Goal: Communication & Community: Answer question/provide support

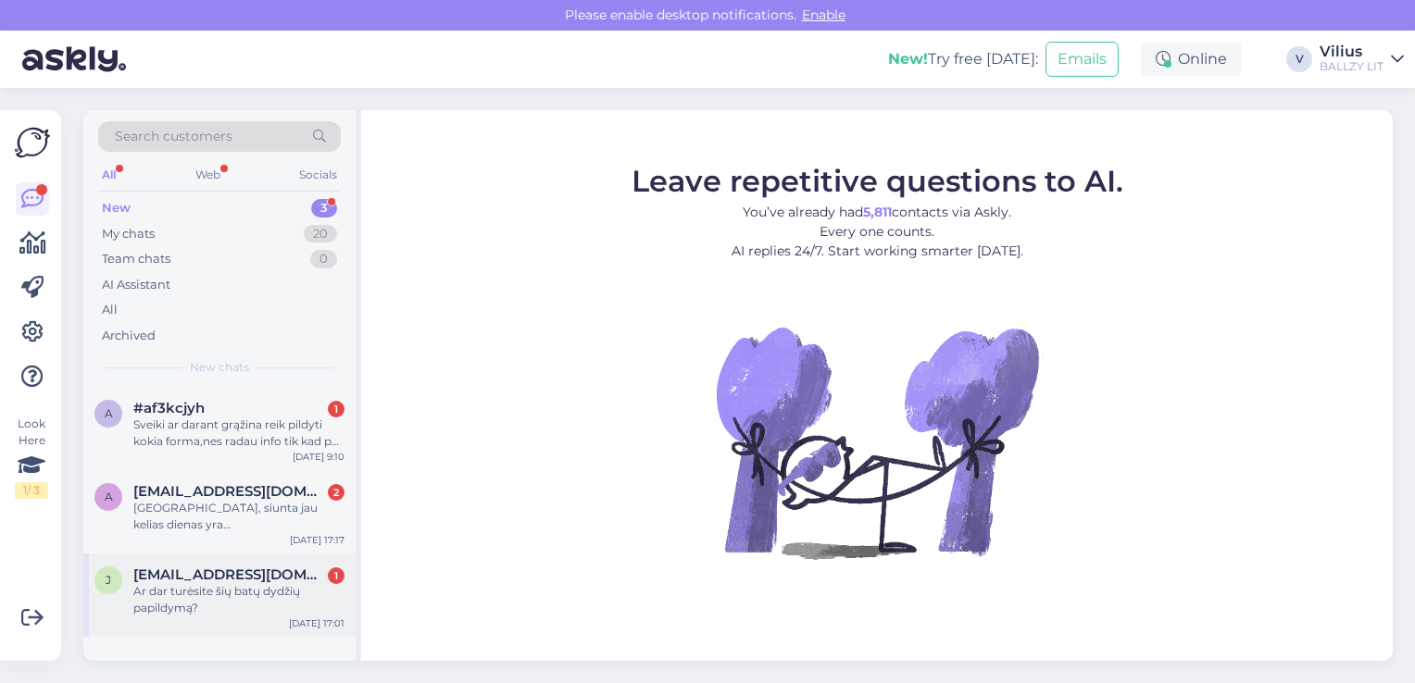
click at [200, 607] on div "Ar dar turėsite šių batų dydžių papildymą?" at bounding box center [238, 599] width 211 height 33
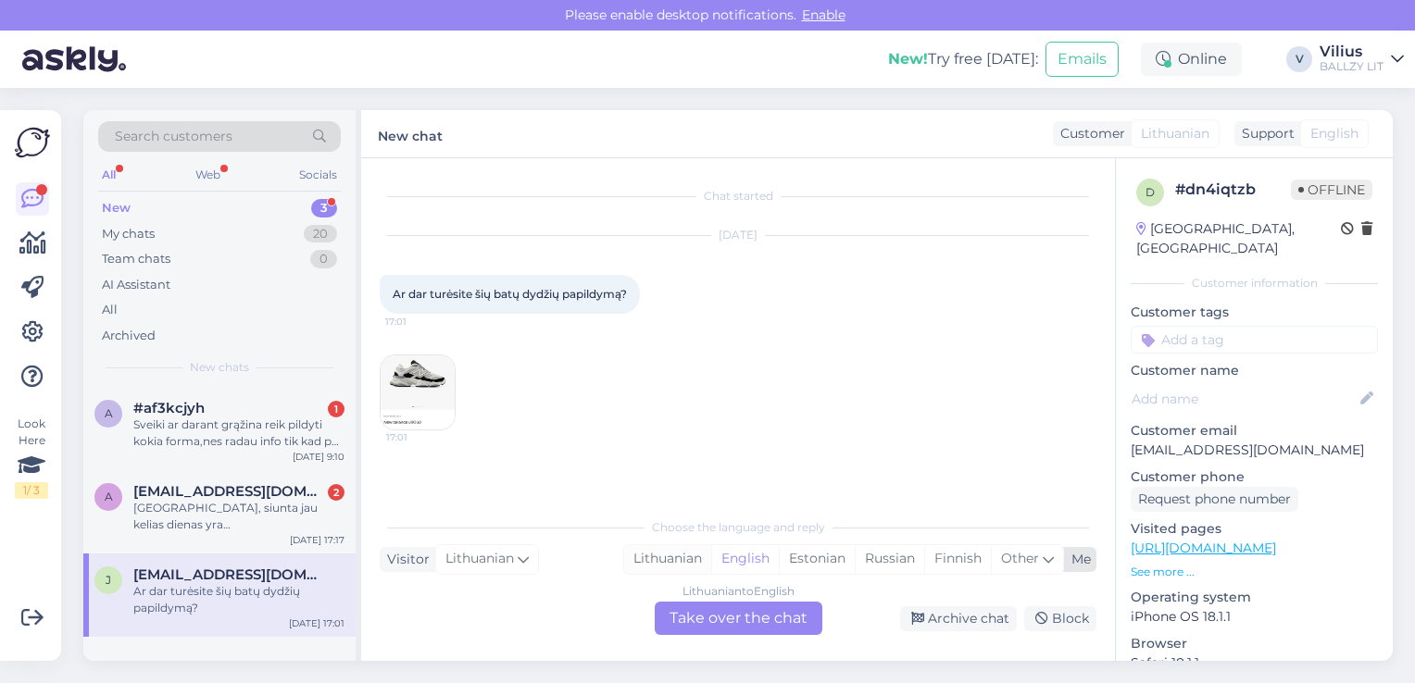
click at [690, 563] on div "Lithuanian" at bounding box center [667, 559] width 87 height 28
click at [694, 620] on div "Lithuanian to Lithuanian Take over the chat" at bounding box center [739, 618] width 168 height 33
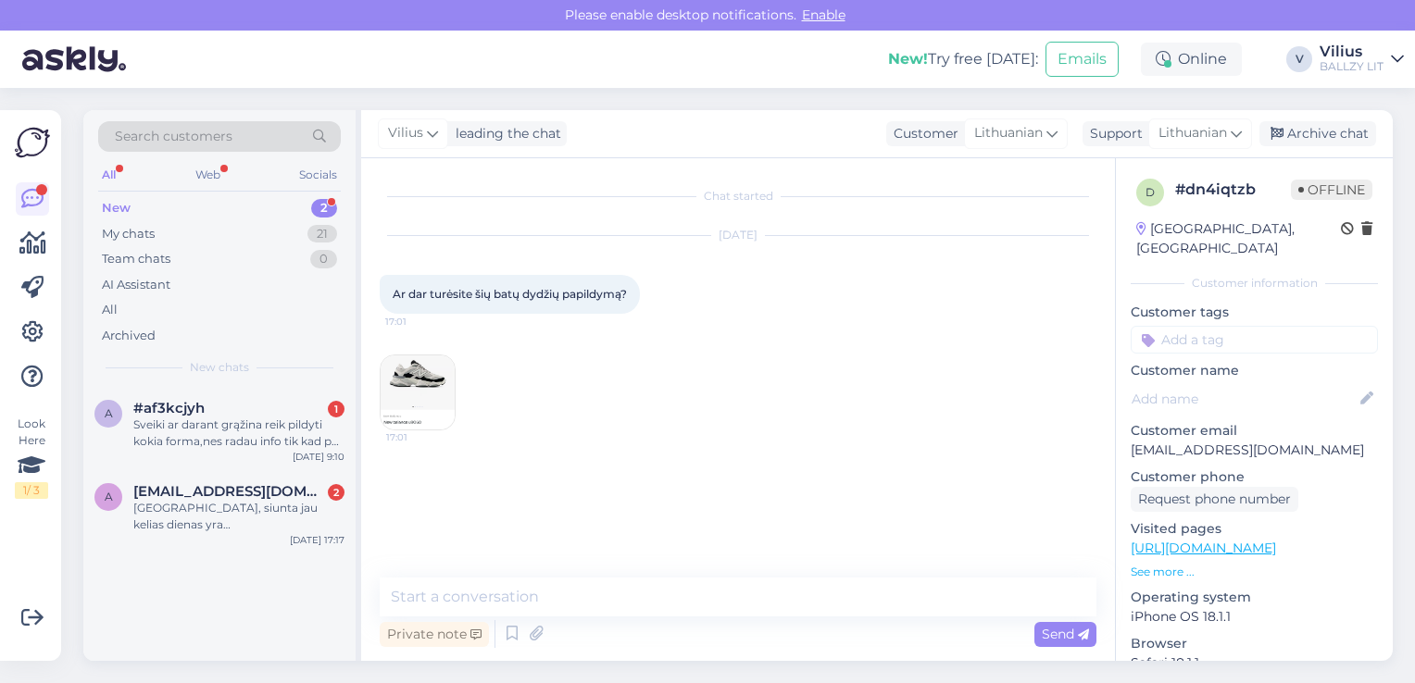
click at [675, 569] on div "Chat started [DATE] Ar dar turėsite šių batų dydžių papildymą? 17:01 17:01 Priv…" at bounding box center [738, 409] width 754 height 503
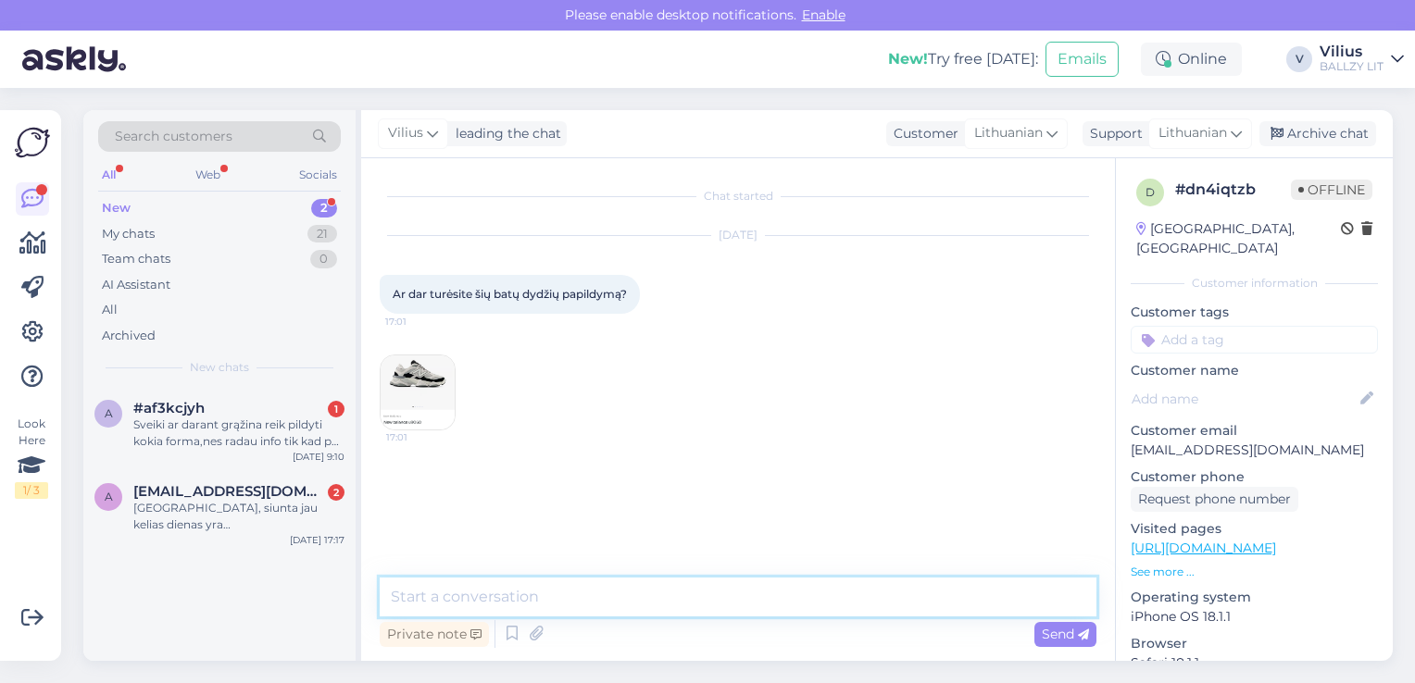
click at [682, 582] on textarea at bounding box center [738, 597] width 717 height 39
click at [556, 594] on textarea "Laba diena, šiuo metu papildymo neplanuojame." at bounding box center [738, 597] width 717 height 39
click at [941, 598] on textarea "Laba diena, šiuo metu šio modelio papildymo neplanuojame." at bounding box center [738, 597] width 717 height 39
click at [512, 602] on textarea "Laba diena, šiuo metu šio modelio papildymo neplanuojame." at bounding box center [738, 597] width 717 height 39
click at [922, 598] on textarea "Laba diena, artimiausiu metu šio modelio papildymo neplanuojame." at bounding box center [738, 597] width 717 height 39
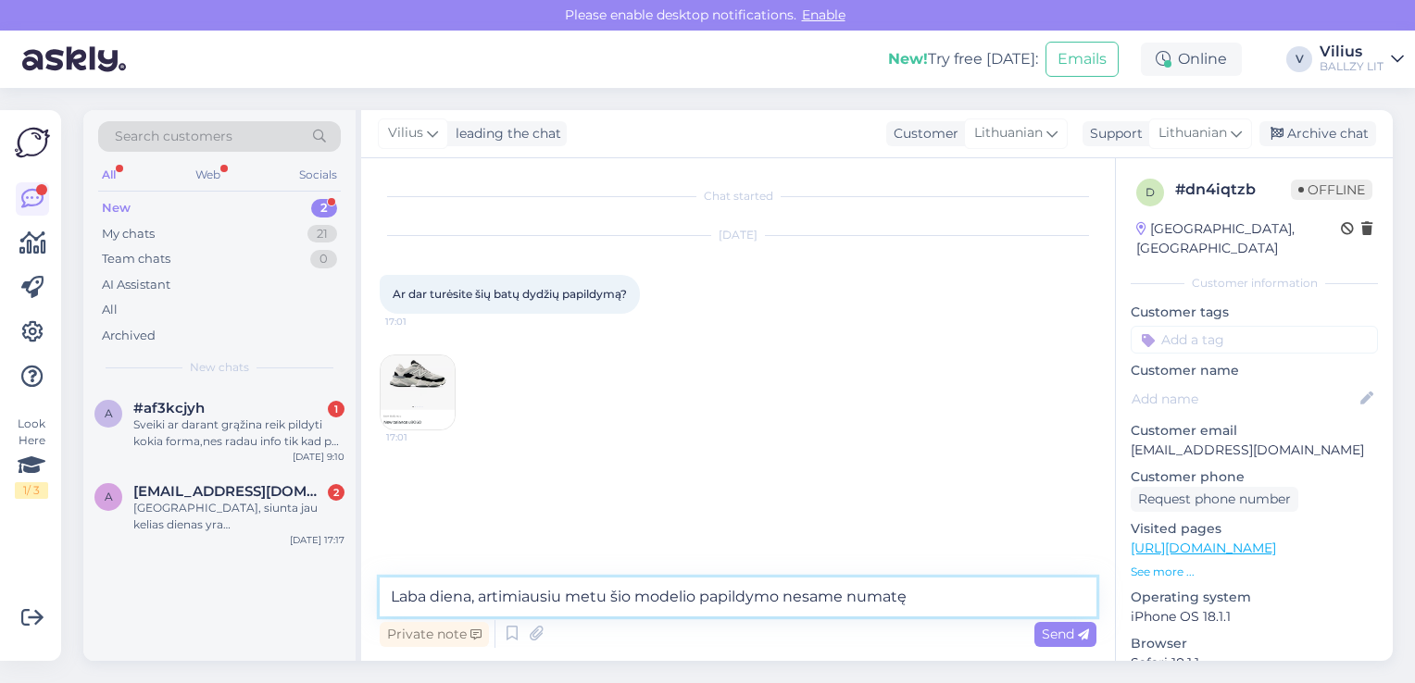
type textarea "Laba diena, artimiausiu metu šio modelio papildymo nesame numatę."
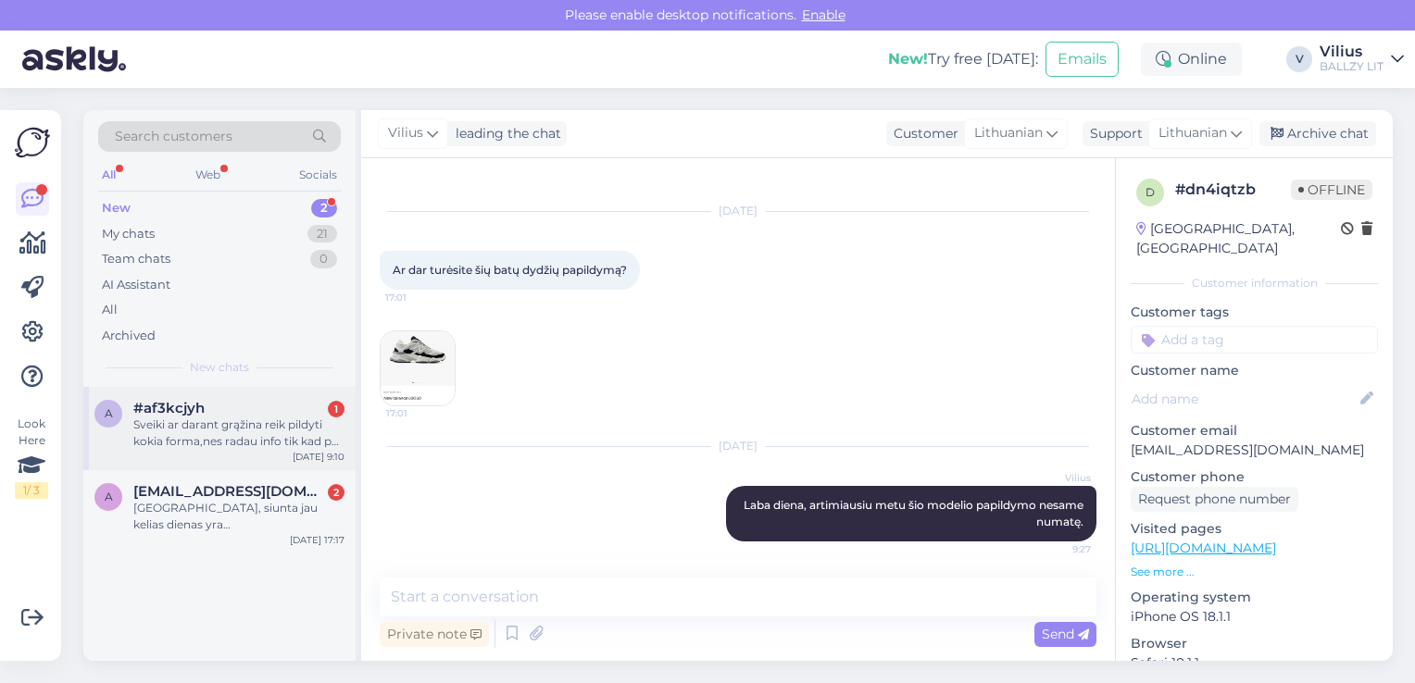
click at [241, 423] on div "Sveiki ar darant grąžina reik pildyti kokia forma,nes radau info tik kad per tą…" at bounding box center [238, 433] width 211 height 33
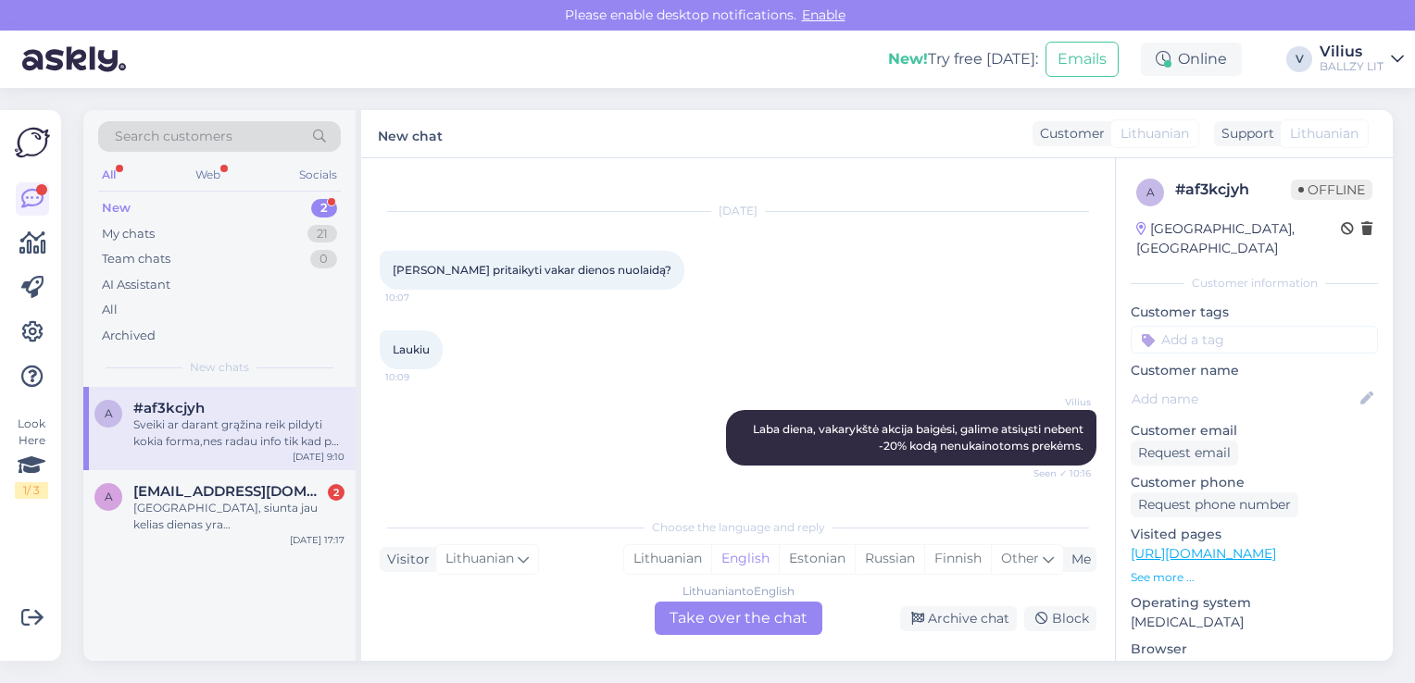
scroll to position [816, 0]
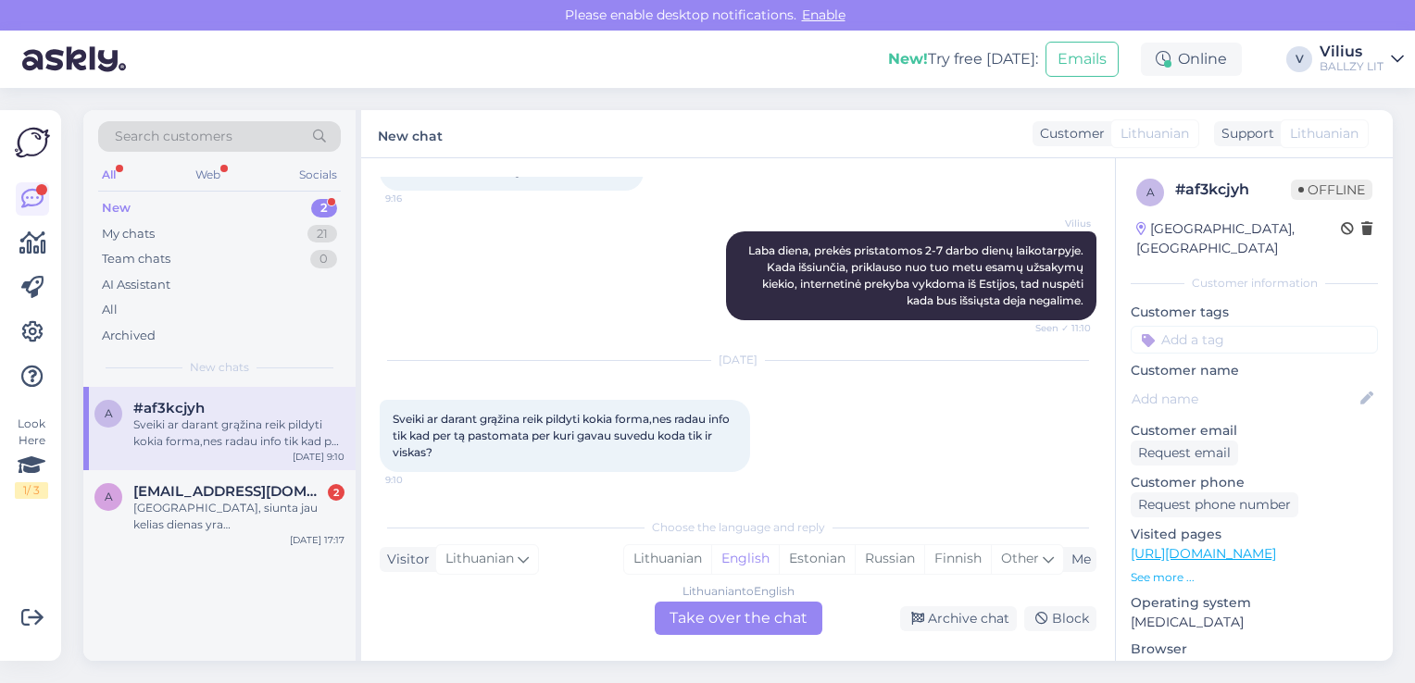
click at [910, 423] on div "[DATE] Sveiki ar darant grąžina reik pildyti kokia forma,nes radau info tik kad…" at bounding box center [738, 417] width 717 height 152
click at [940, 457] on div "[DATE] Sveiki ar darant grąžina reik pildyti kokia forma,nes radau info tik kad…" at bounding box center [738, 417] width 717 height 152
click at [839, 438] on div "[DATE] Sveiki ar darant grąžina reik pildyti kokia forma,nes radau info tik kad…" at bounding box center [738, 417] width 717 height 152
click at [679, 561] on div "Lithuanian" at bounding box center [667, 559] width 87 height 28
click at [714, 622] on div "Lithuanian to Lithuanian Take over the chat" at bounding box center [739, 618] width 168 height 33
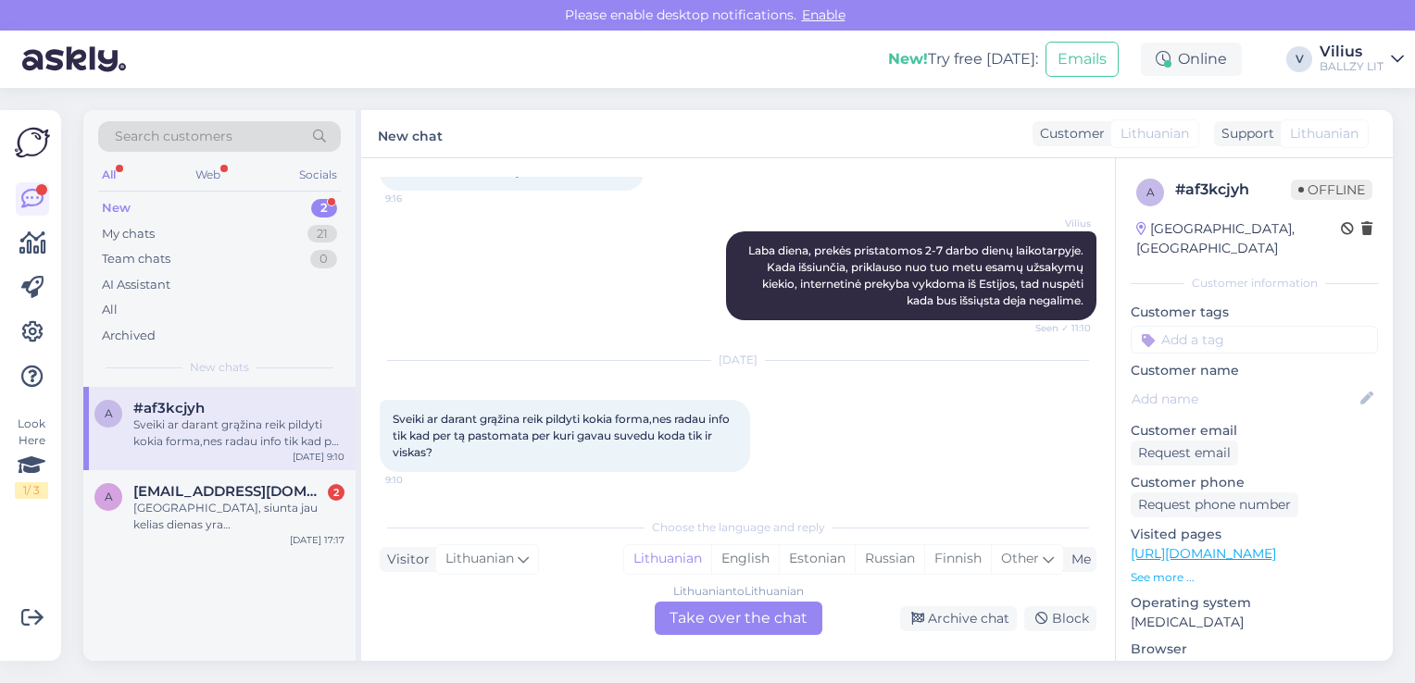
scroll to position [747, 0]
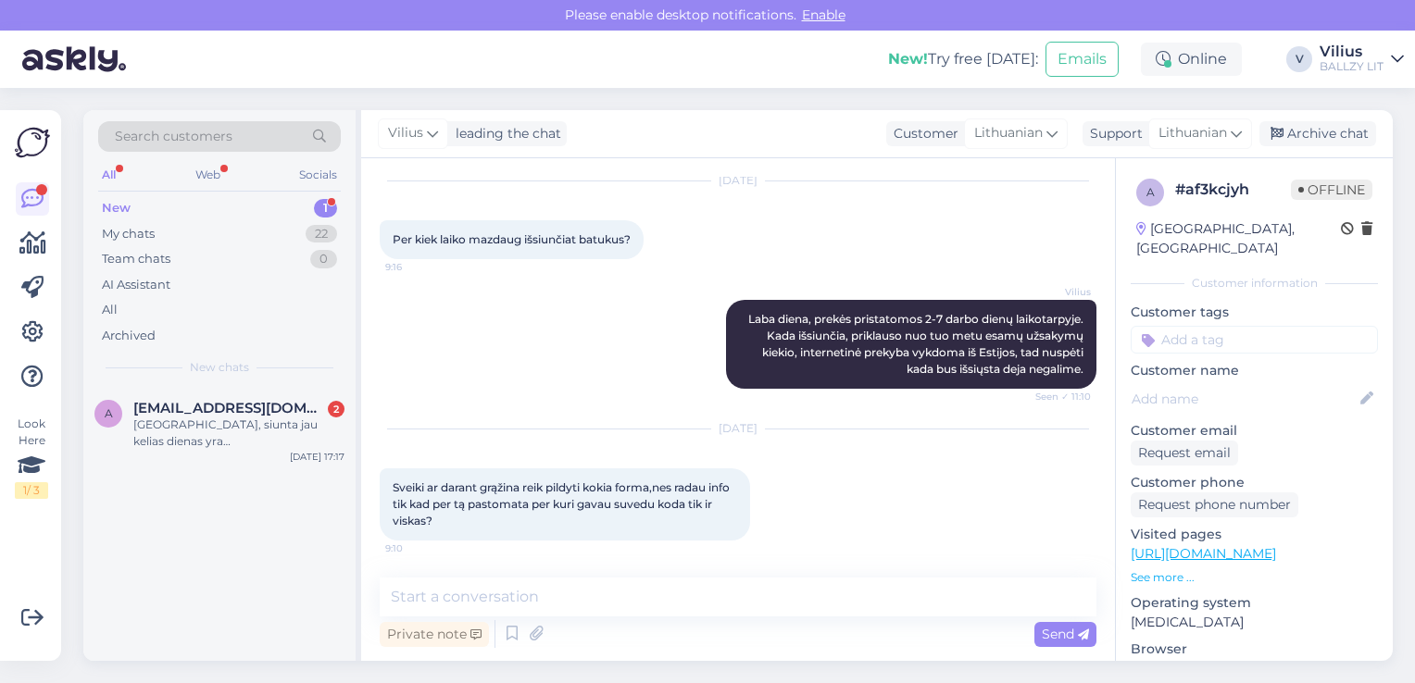
click at [670, 620] on div "Private note Send" at bounding box center [738, 634] width 717 height 35
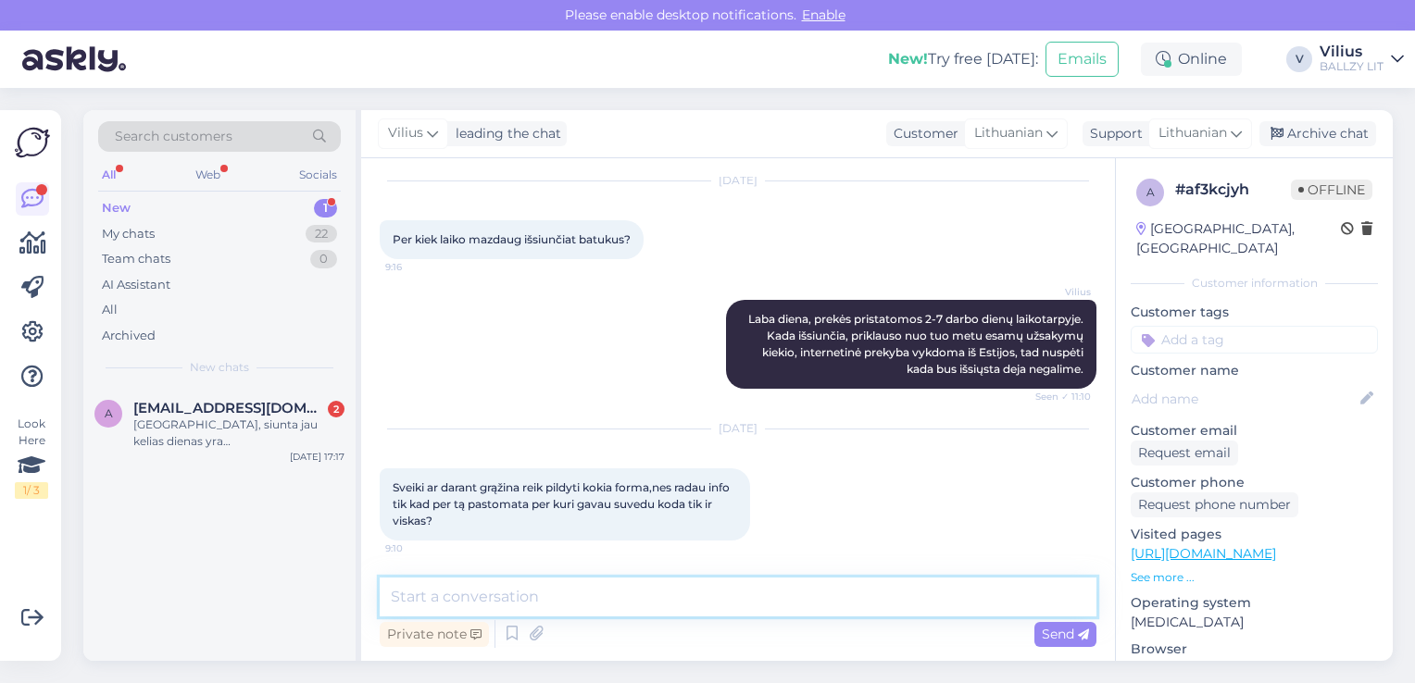
click at [645, 607] on textarea at bounding box center [738, 597] width 717 height 39
type textarea "P"
type textarea "S"
paste textarea "[URL][DOMAIN_NAME]"
type textarea "Laba diena, pildyti formos nereikia, vadovaukitės šiomis taisyklėmis: [URL][DOM…"
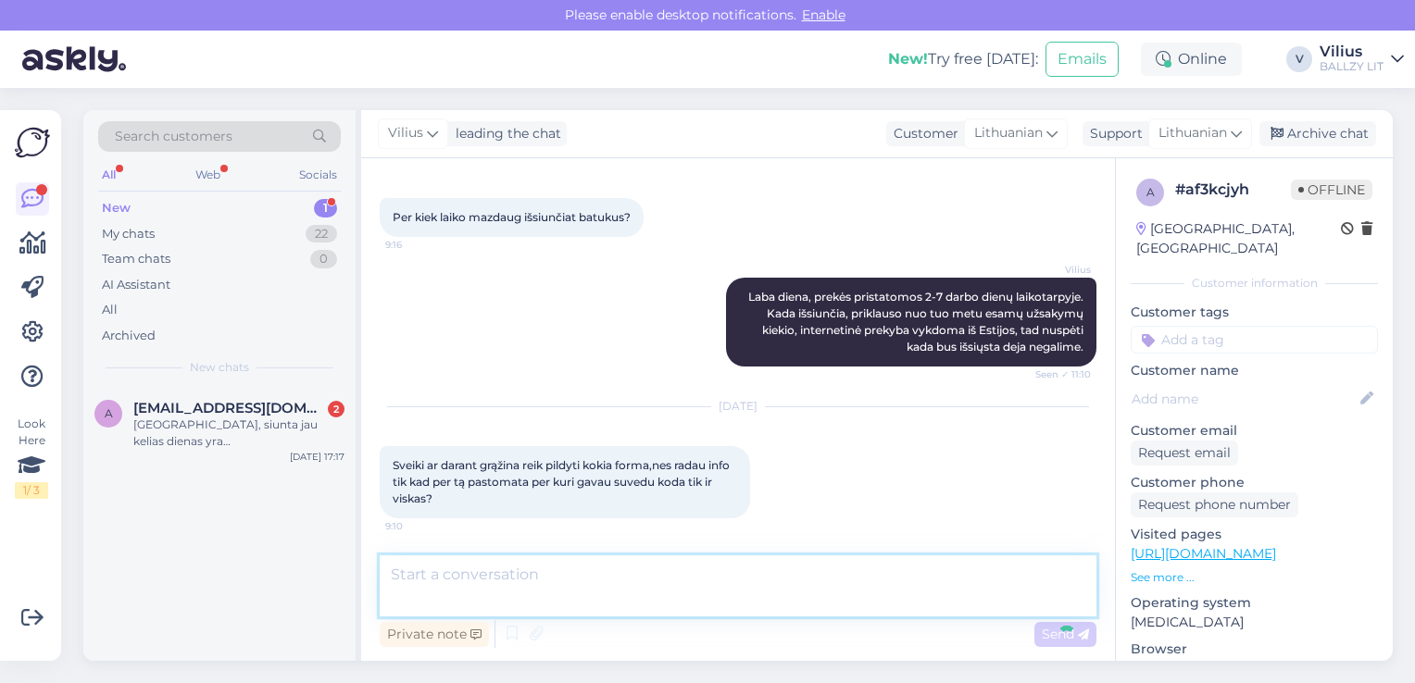
scroll to position [844, 0]
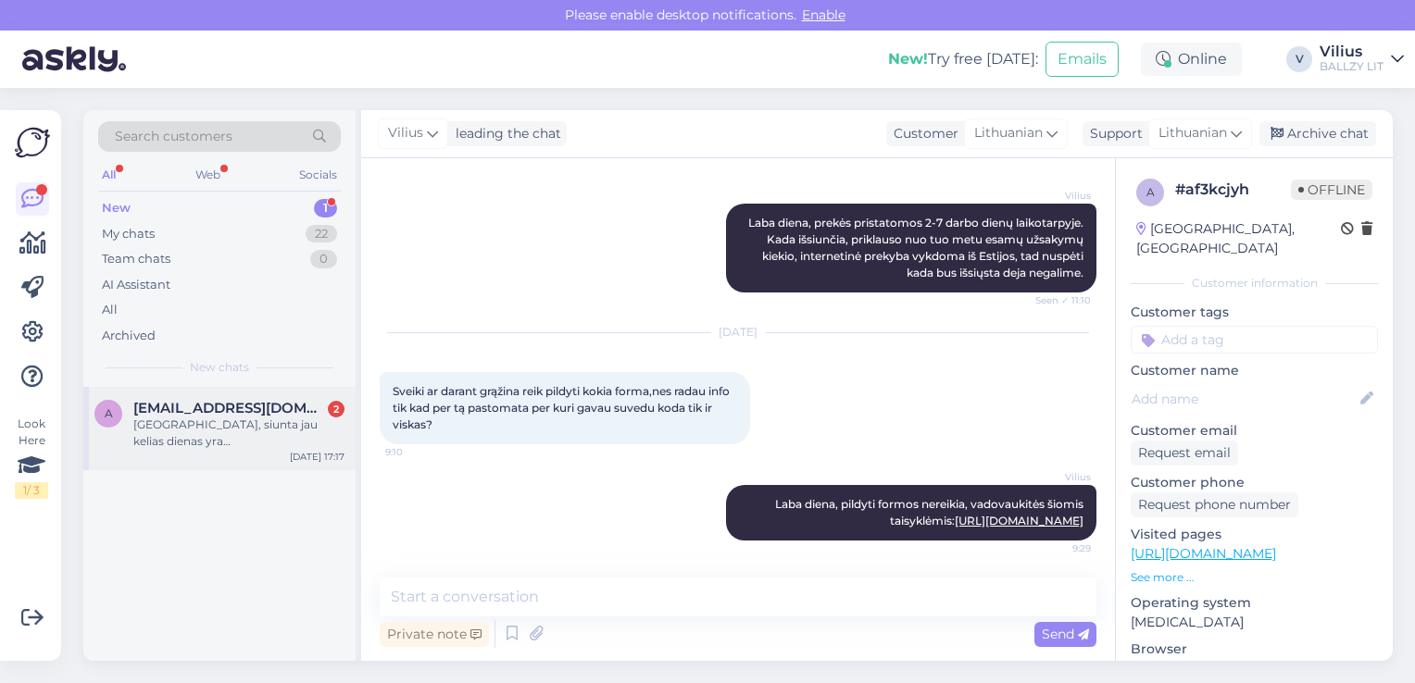
click at [245, 442] on div "[GEOGRAPHIC_DATA], siunta jau kelias dienas yra [GEOGRAPHIC_DATA]" at bounding box center [238, 433] width 211 height 33
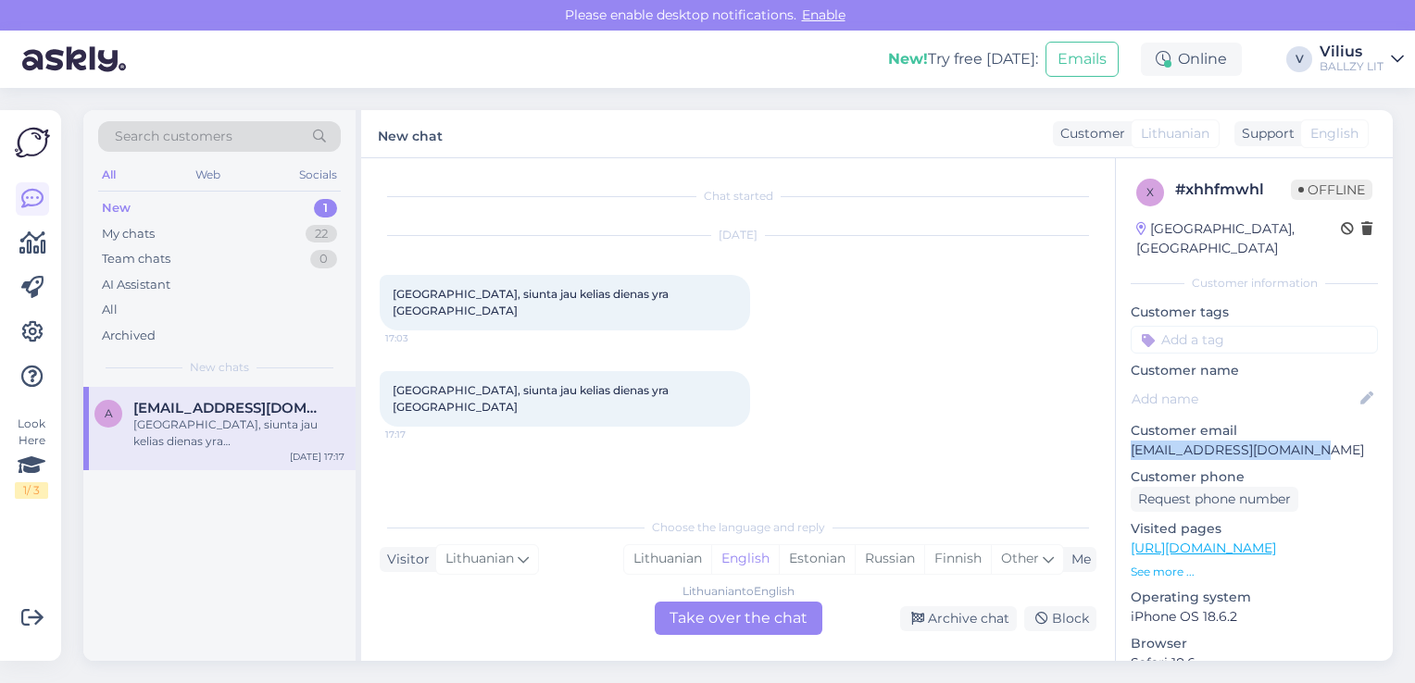
drag, startPoint x: 1132, startPoint y: 432, endPoint x: 1296, endPoint y: 433, distance: 164.8
click at [1296, 441] on p "[EMAIL_ADDRESS][DOMAIN_NAME]" at bounding box center [1254, 450] width 247 height 19
copy p "[EMAIL_ADDRESS][DOMAIN_NAME]"
click at [684, 557] on div "Lithuanian" at bounding box center [667, 559] width 87 height 28
click at [704, 610] on div "Lithuanian to Lithuanian Take over the chat" at bounding box center [739, 618] width 168 height 33
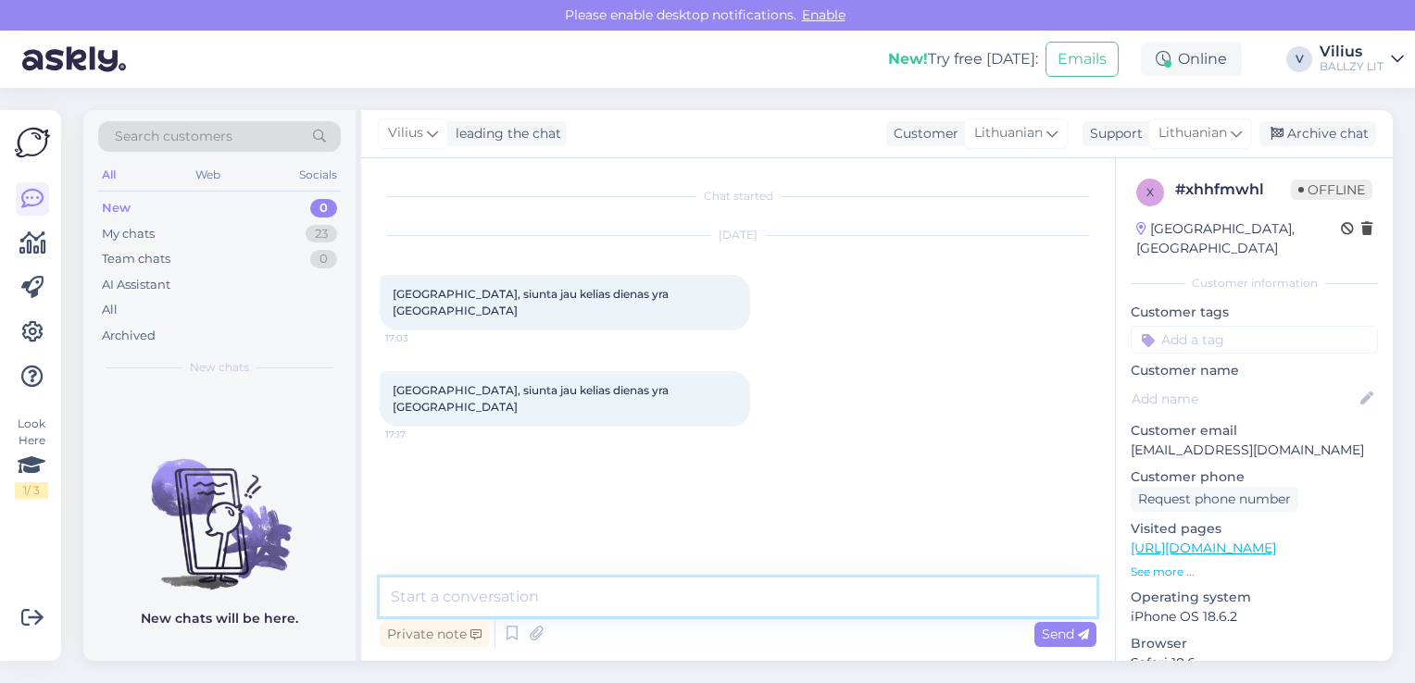
click at [636, 589] on textarea at bounding box center [738, 597] width 717 height 39
type textarea "T"
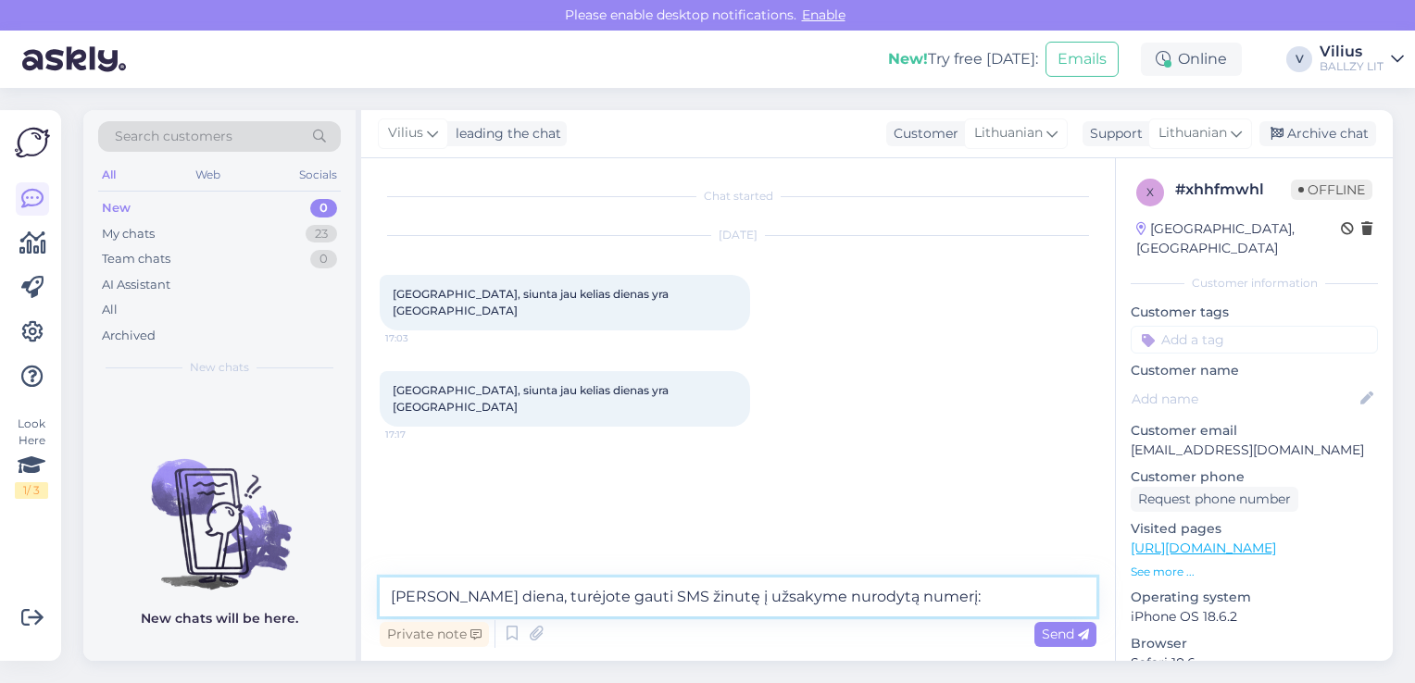
paste textarea "[PHONE_NUMBER]"
type textarea "[PERSON_NAME] diena, turėjote gauti SMS žinutę į užsakyme nurodytą numerį: [PHO…"
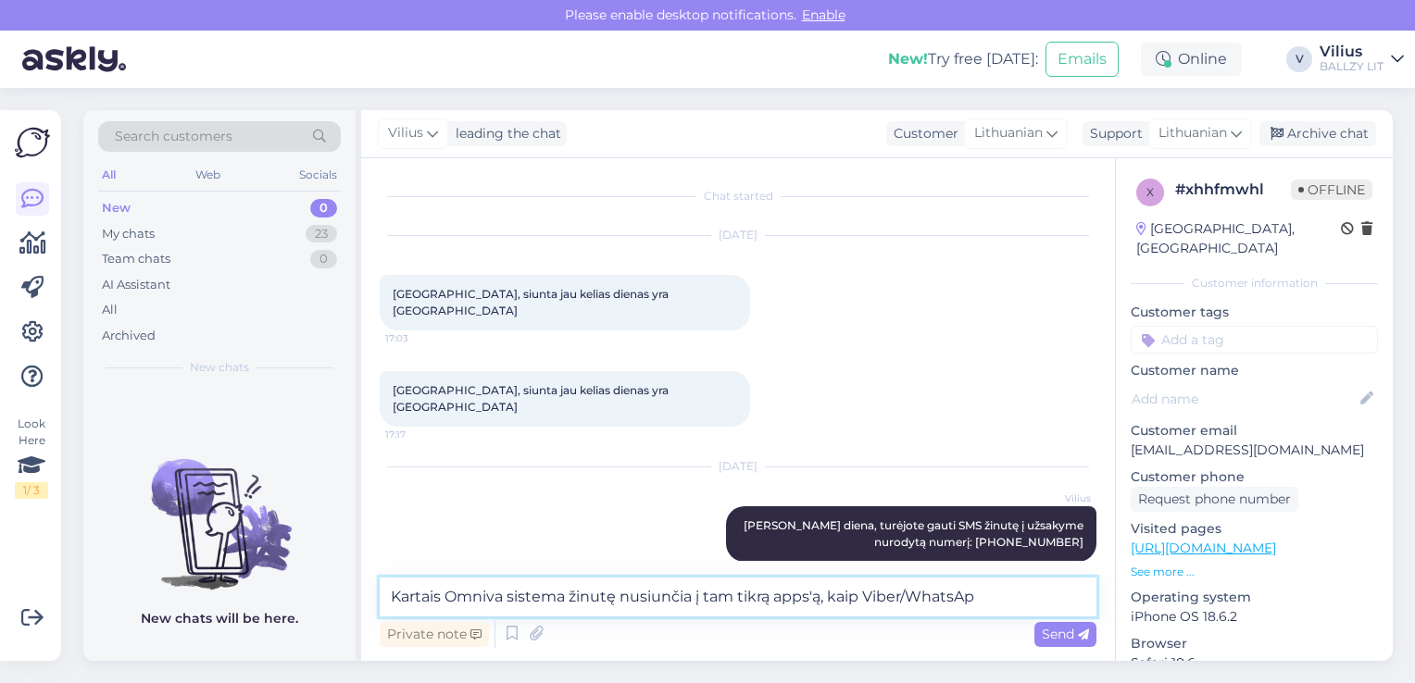
type textarea "Kartais Omniva sistema žinutę nusiunčia į tam tikrą apps'ą, kaip Viber/WhatsAp."
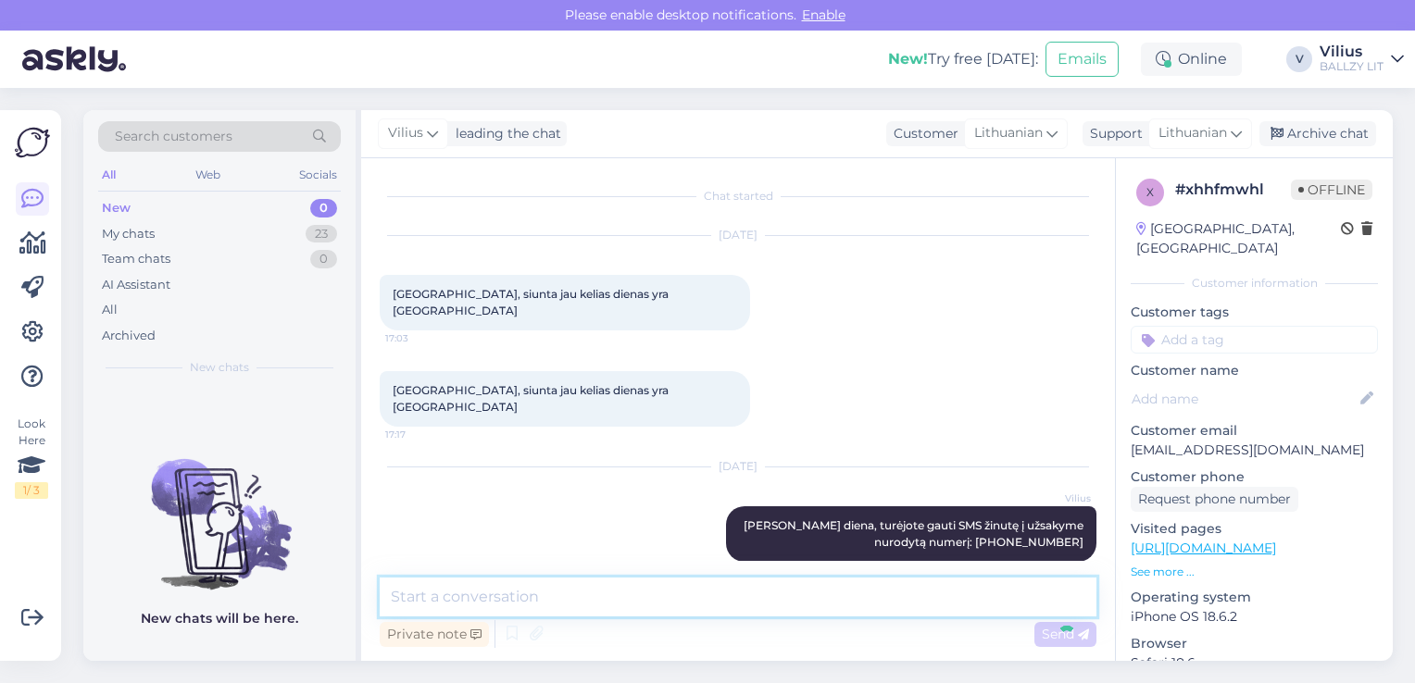
scroll to position [84, 0]
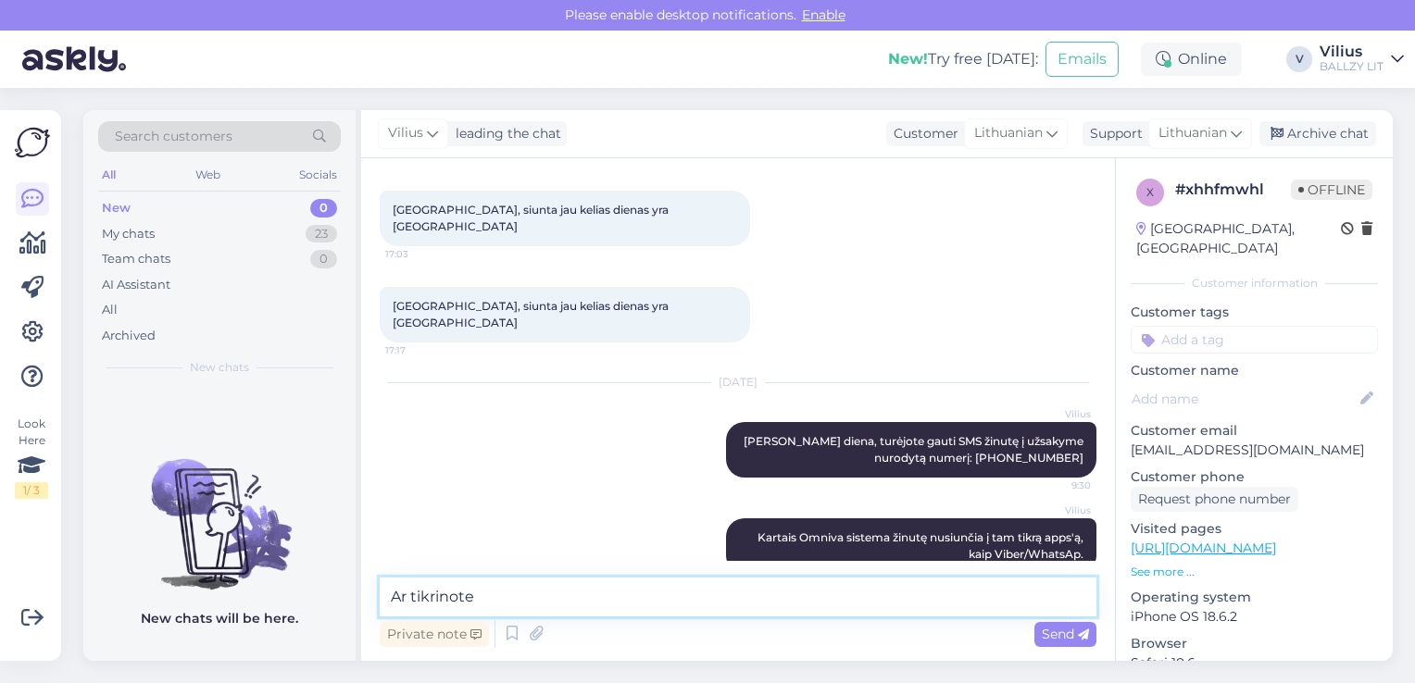
type textarea "Ar tikrinote?"
